Goal: Information Seeking & Learning: Learn about a topic

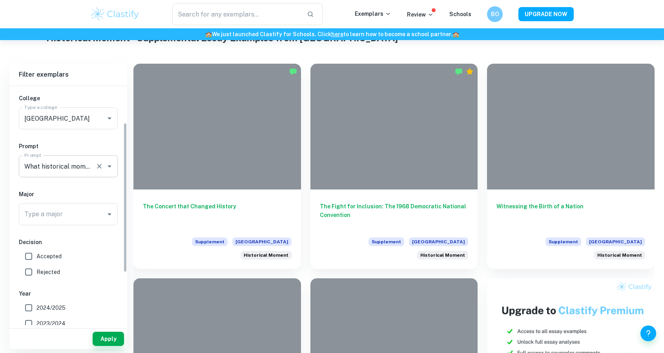
scroll to position [59, 0]
click at [58, 252] on span "Accepted" at bounding box center [49, 254] width 25 height 9
click at [37, 252] on input "Accepted" at bounding box center [29, 255] width 16 height 16
checkbox input "true"
click at [105, 332] on button "Apply" at bounding box center [108, 338] width 31 height 14
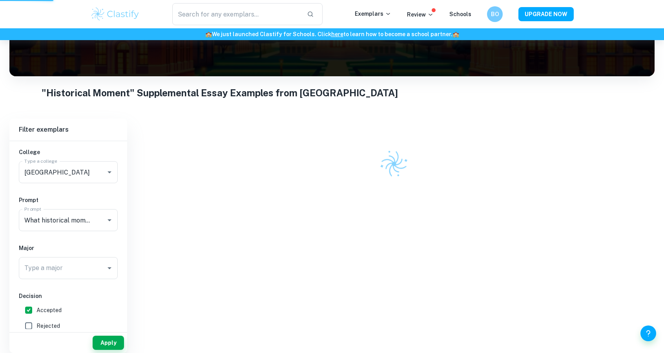
scroll to position [76, 0]
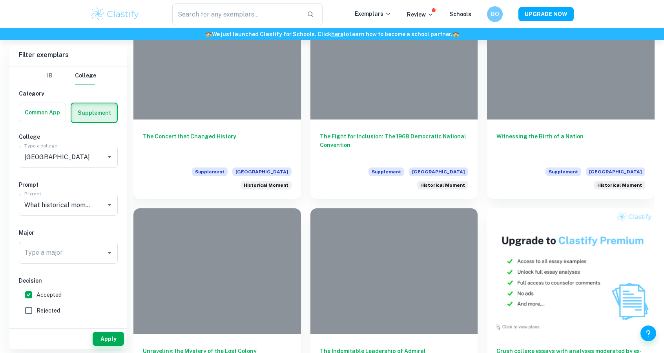
scroll to position [233, 0]
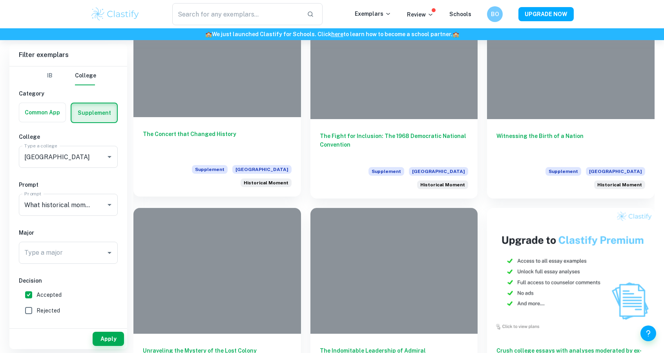
click at [217, 124] on div "The Concert that Changed History Supplement Stanford University Historical Mome…" at bounding box center [217, 156] width 168 height 79
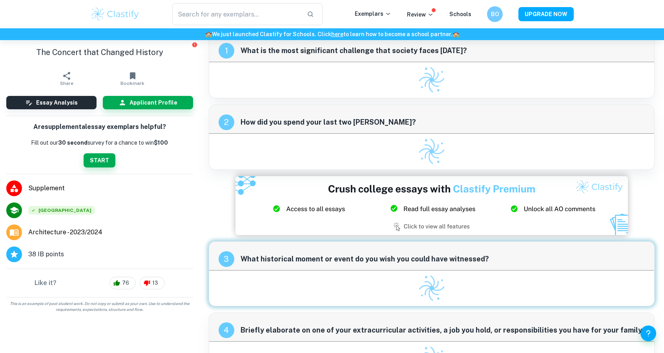
scroll to position [93, 0]
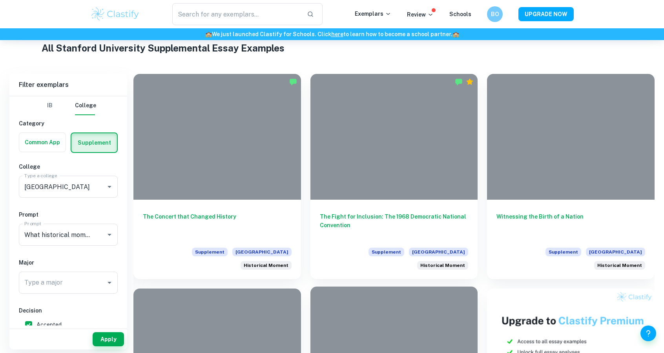
scroll to position [155, 0]
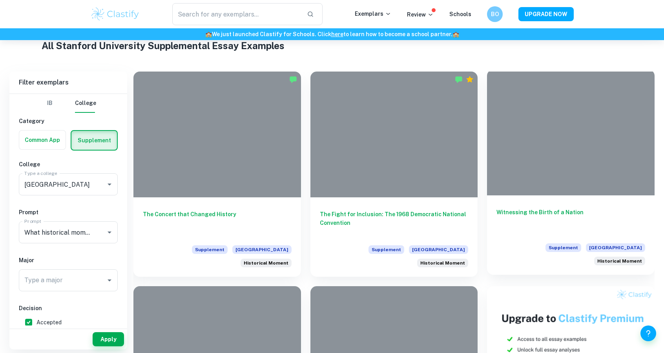
click at [546, 209] on h6 "Witnessing the Birth of a Nation" at bounding box center [571, 221] width 149 height 26
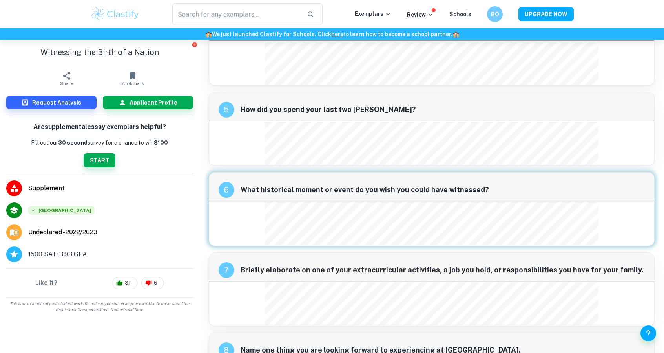
scroll to position [811, 0]
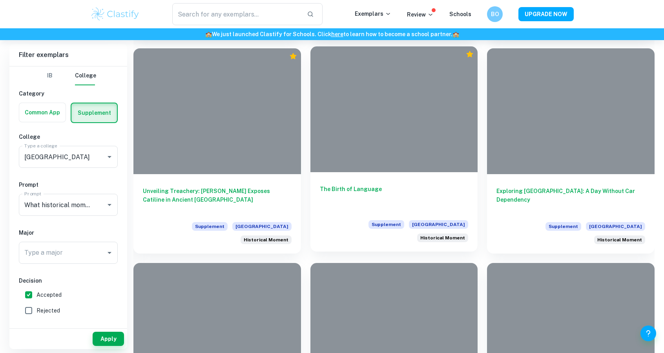
scroll to position [611, 0]
